Goal: Information Seeking & Learning: Learn about a topic

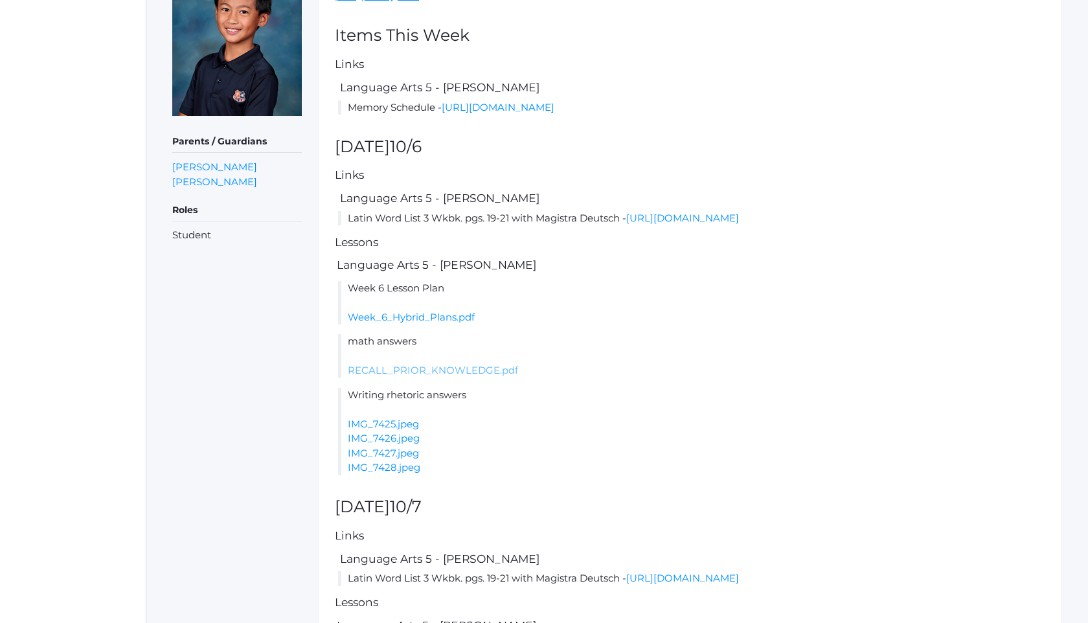
scroll to position [225, 0]
click at [471, 327] on li "Week 6 Lesson Plan Week_6_Hybrid_Plans.pdf" at bounding box center [691, 305] width 707 height 44
click at [470, 325] on link "Week_6_Hybrid_Plans.pdf" at bounding box center [411, 319] width 127 height 12
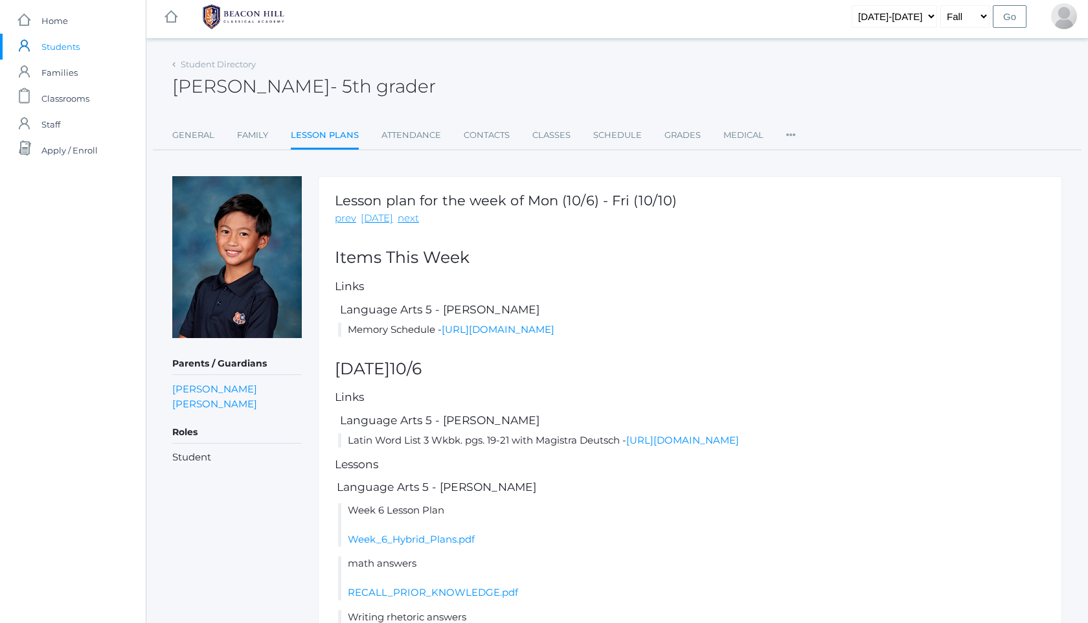
scroll to position [0, 0]
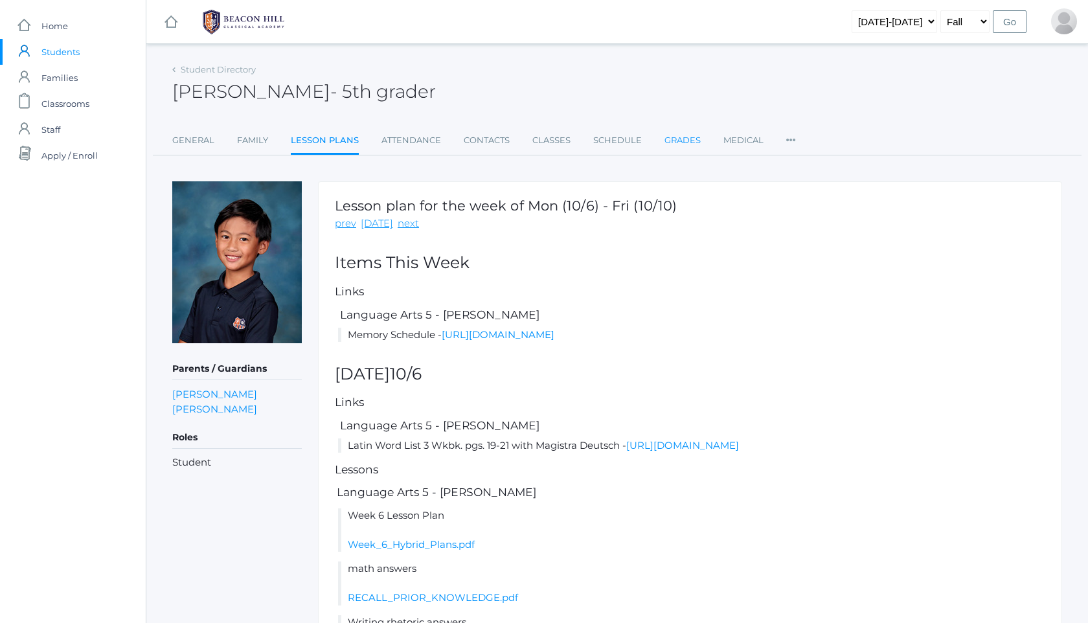
click at [675, 142] on link "Grades" at bounding box center [683, 141] width 36 height 26
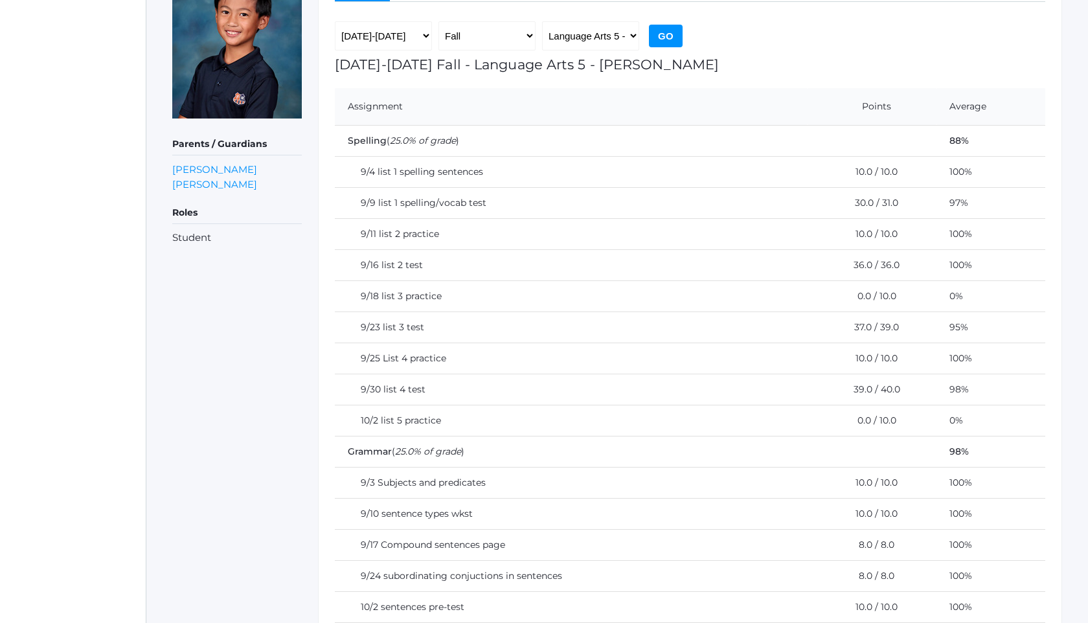
scroll to position [233, 0]
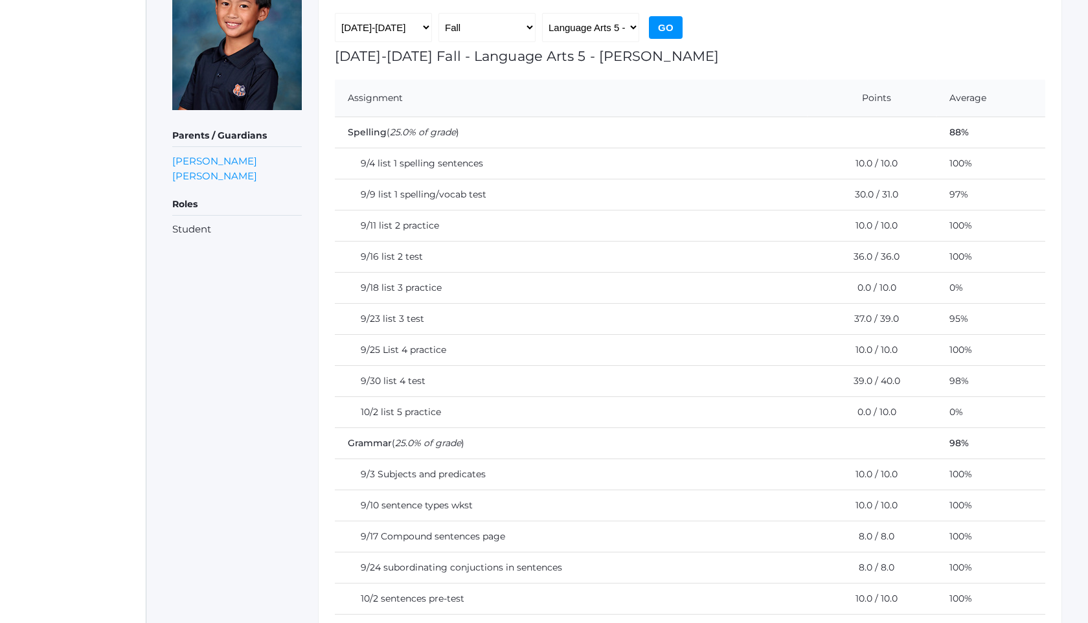
click at [405, 296] on td "9/18 list 3 practice" at bounding box center [571, 287] width 473 height 31
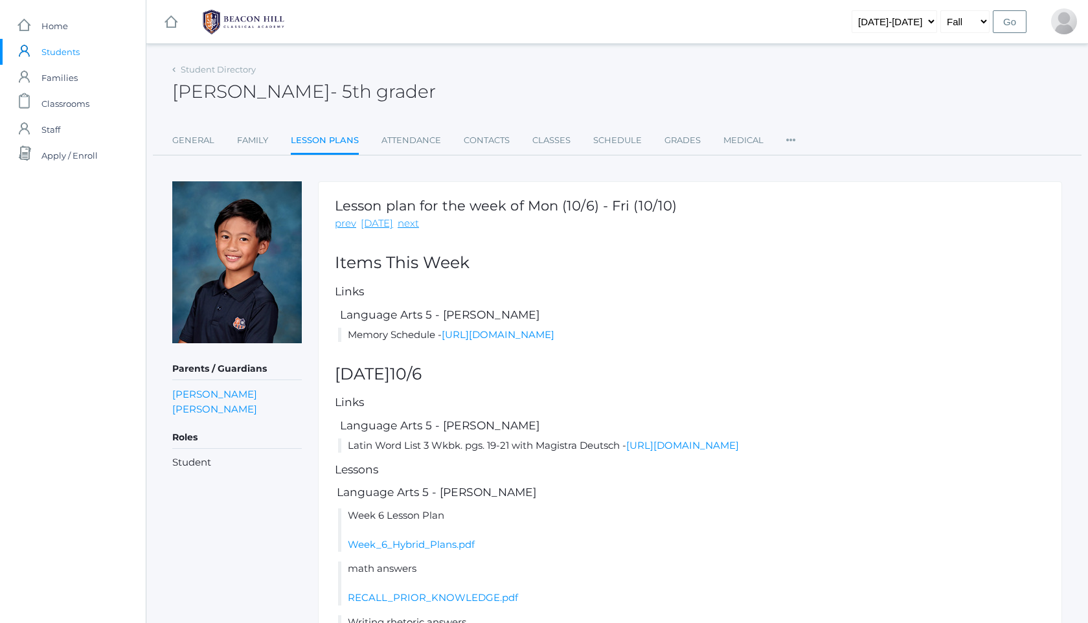
click at [251, 14] on img at bounding box center [243, 22] width 97 height 32
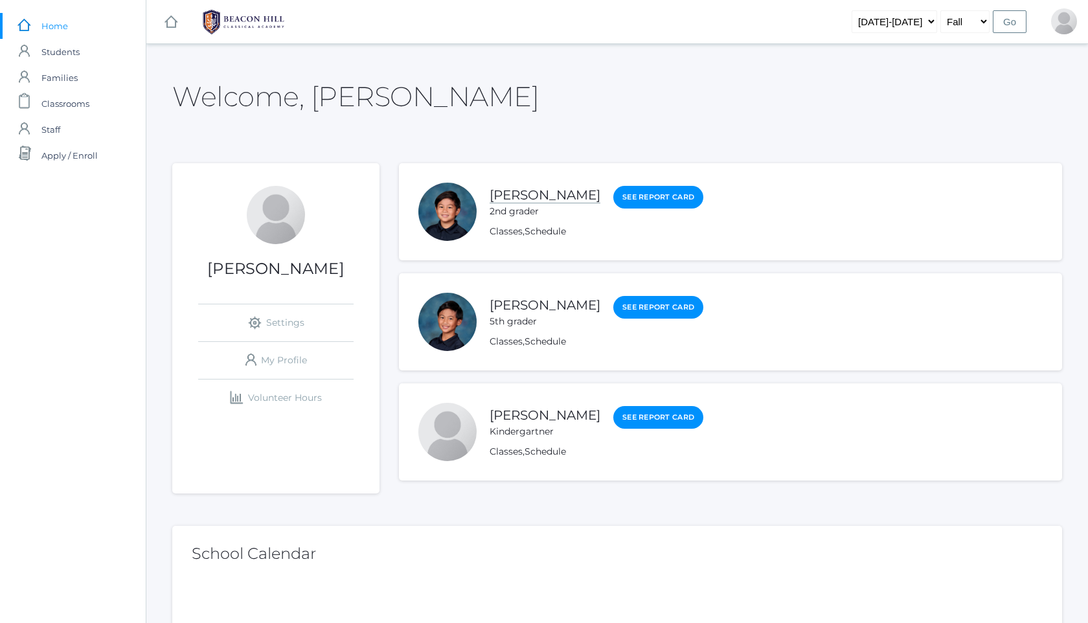
click at [529, 193] on link "[PERSON_NAME]" at bounding box center [545, 195] width 111 height 16
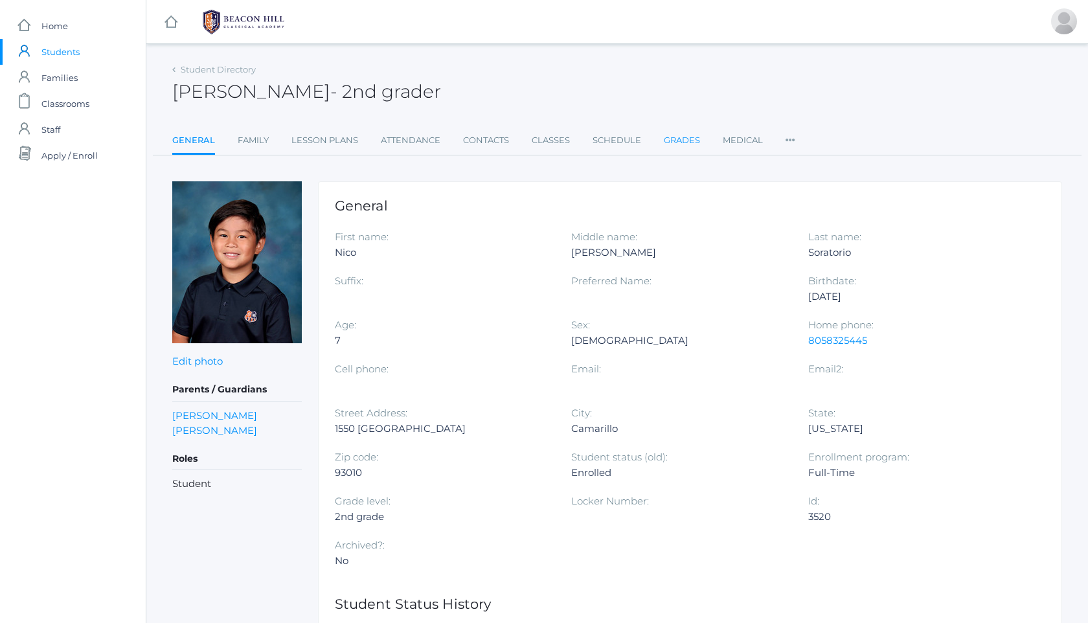
click at [674, 142] on link "Grades" at bounding box center [682, 141] width 36 height 26
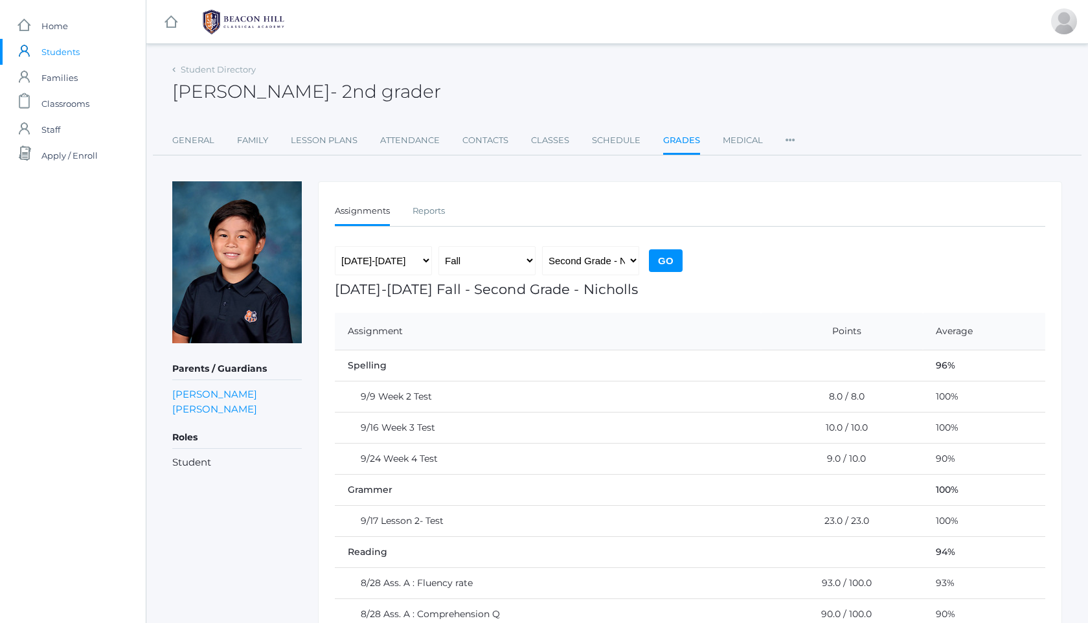
click at [235, 35] on img at bounding box center [243, 22] width 97 height 32
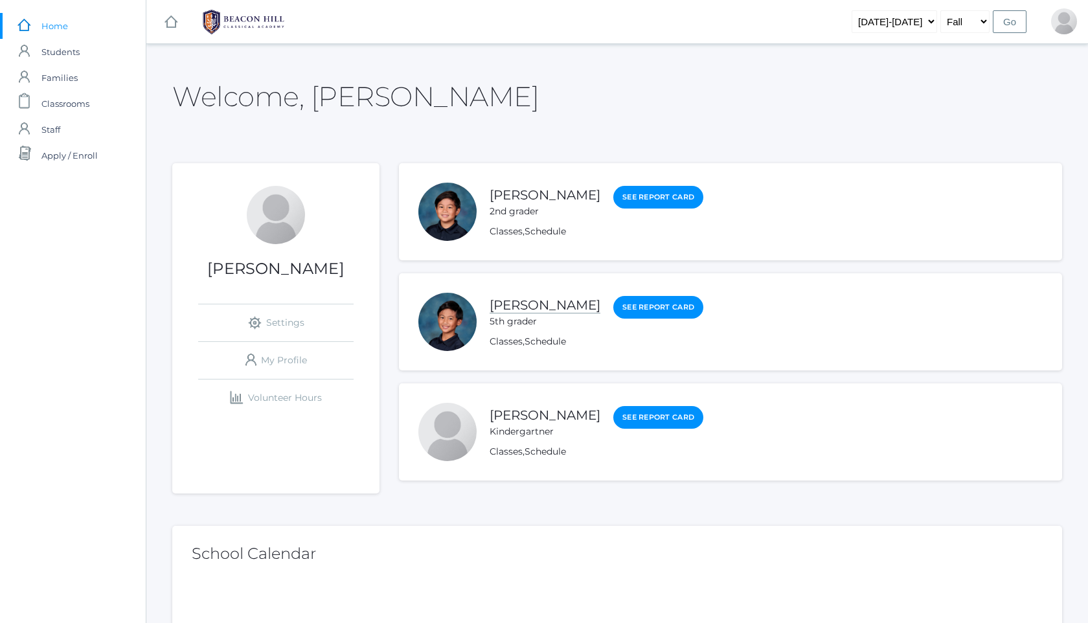
click at [550, 304] on link "[PERSON_NAME]" at bounding box center [545, 305] width 111 height 16
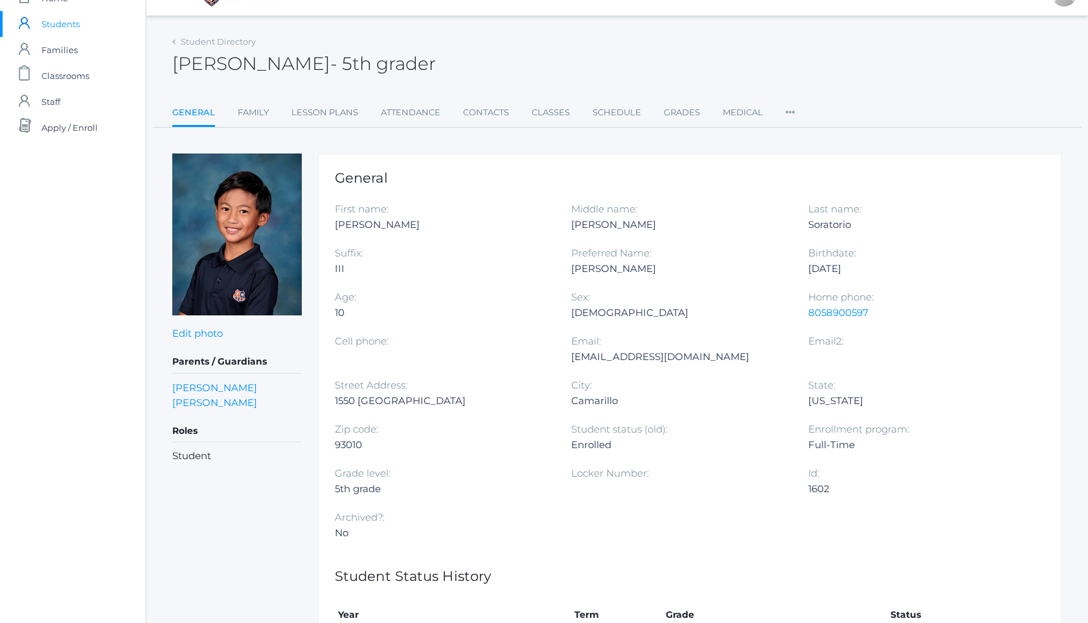
scroll to position [26, 0]
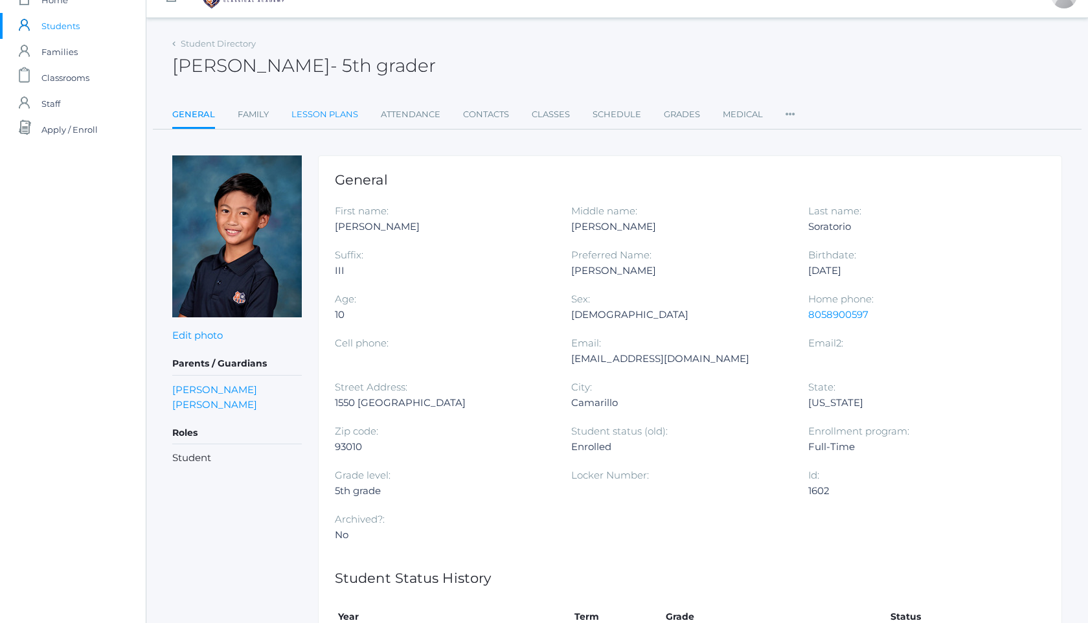
click at [310, 115] on link "Lesson Plans" at bounding box center [324, 115] width 67 height 26
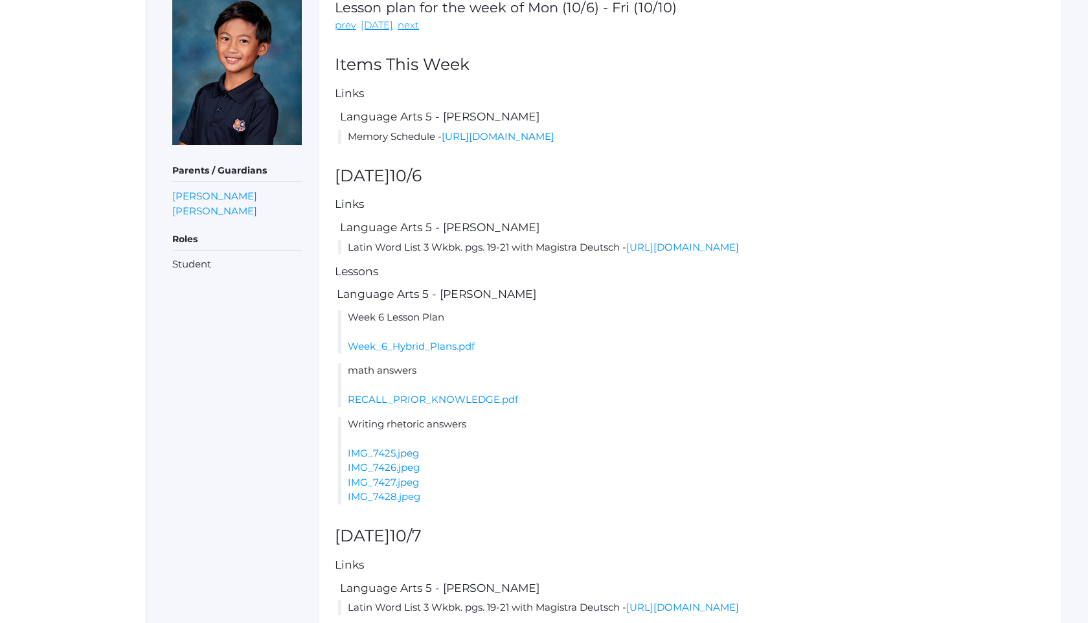
scroll to position [207, 0]
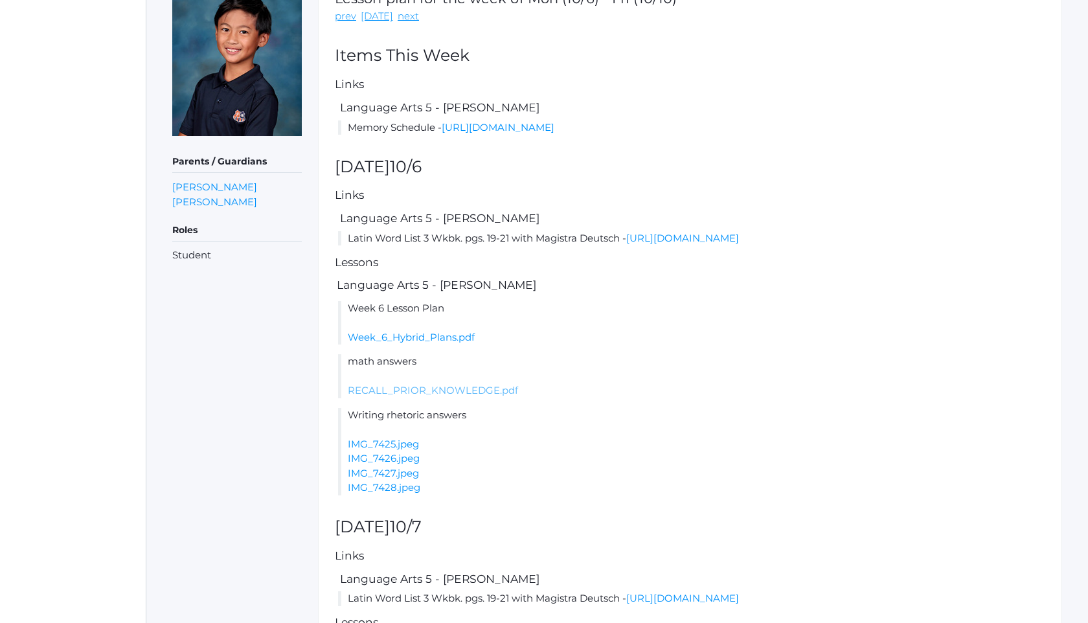
click at [460, 396] on link "RECALL_PRIOR_KNOWLEDGE.pdf" at bounding box center [433, 390] width 170 height 12
click at [432, 343] on link "Week_6_Hybrid_Plans.pdf" at bounding box center [411, 337] width 127 height 12
